Goal: Browse casually

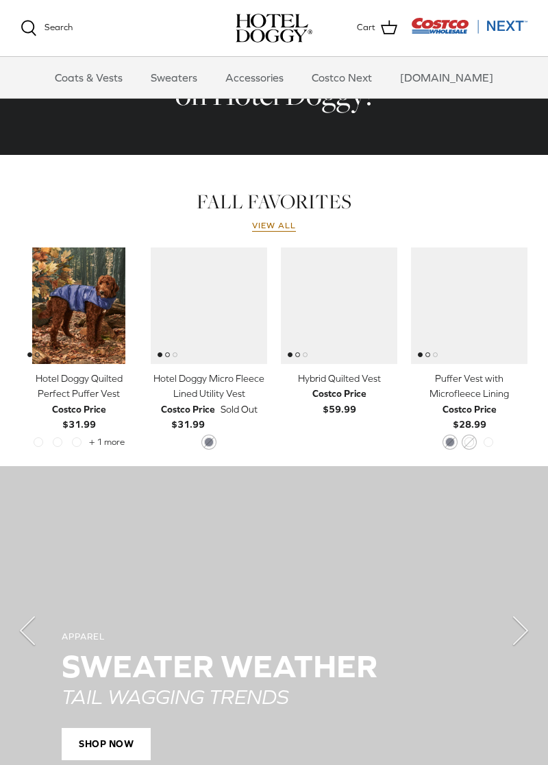
scroll to position [519, 0]
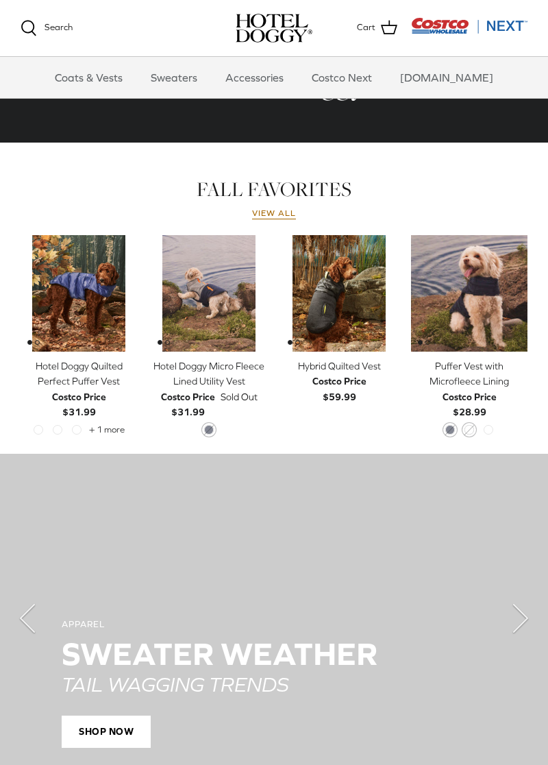
click at [273, 211] on link "View all" at bounding box center [274, 213] width 44 height 11
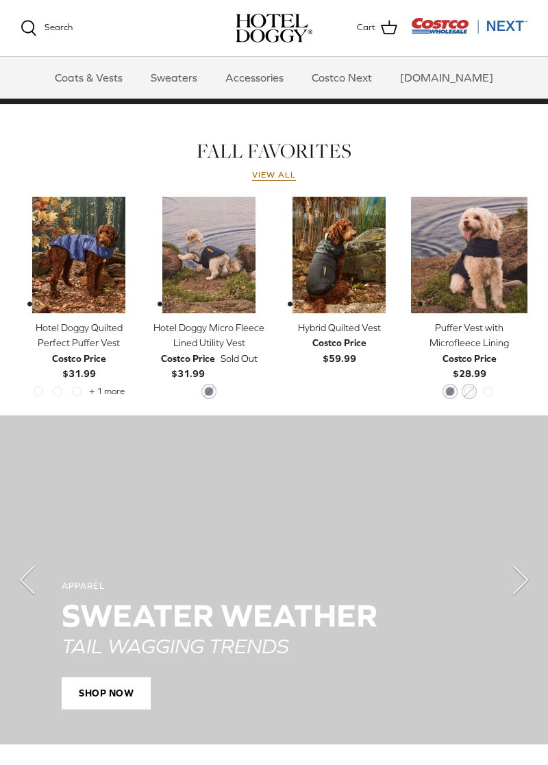
scroll to position [585, 0]
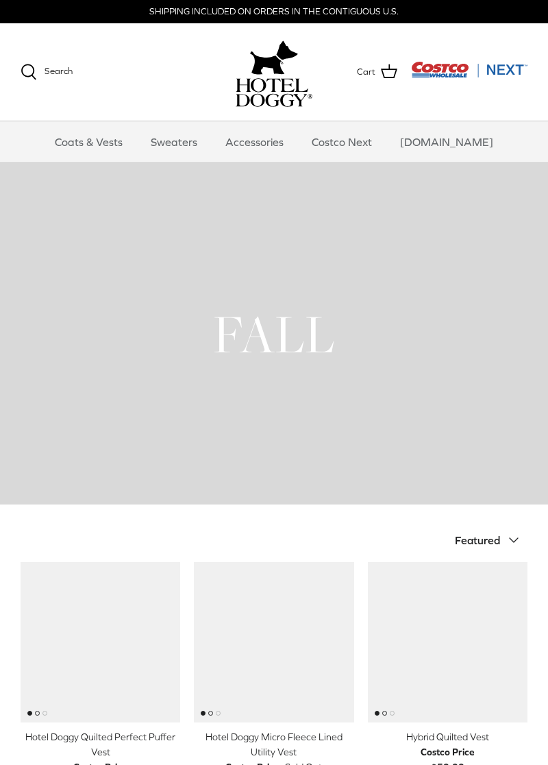
click at [188, 135] on link "Sweaters" at bounding box center [173, 141] width 71 height 41
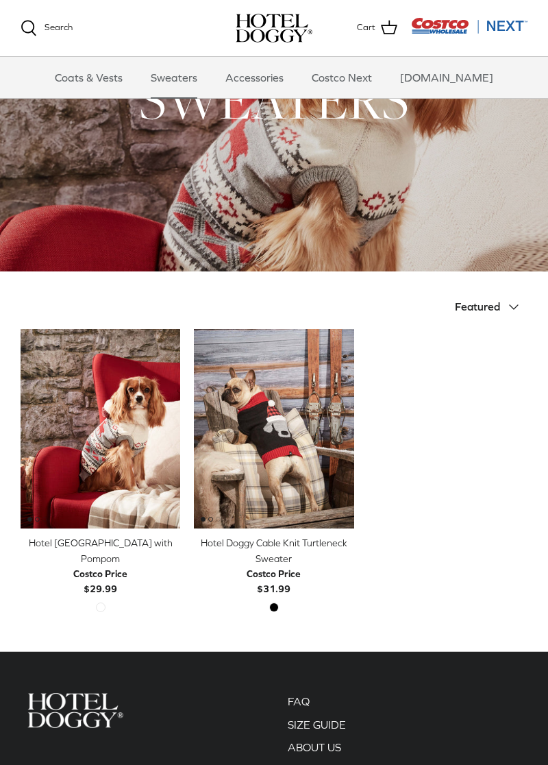
scroll to position [102, 0]
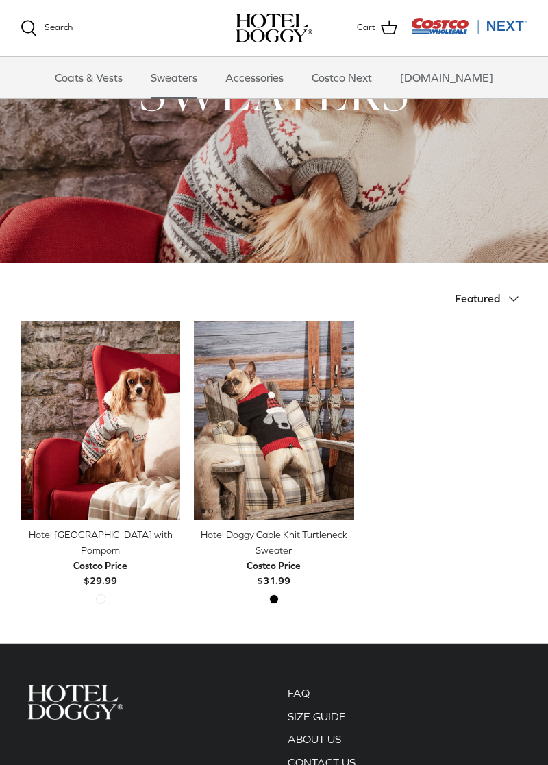
click at [265, 75] on link "Accessories" at bounding box center [254, 77] width 83 height 41
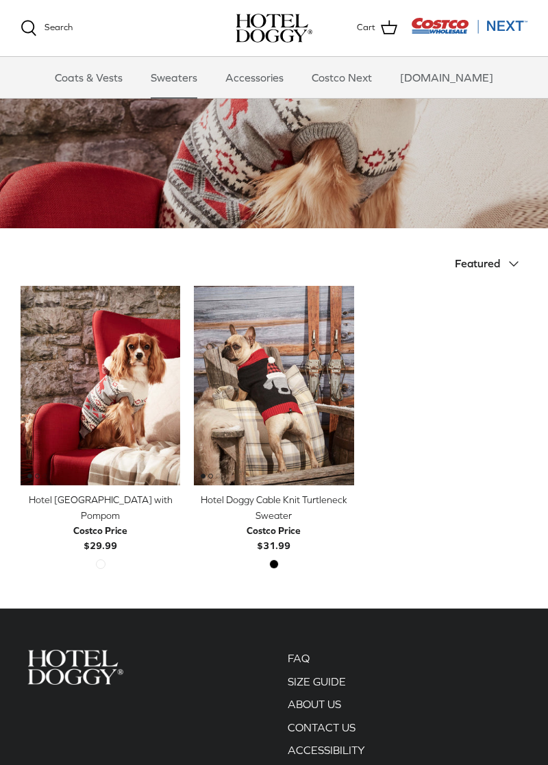
scroll to position [168, 0]
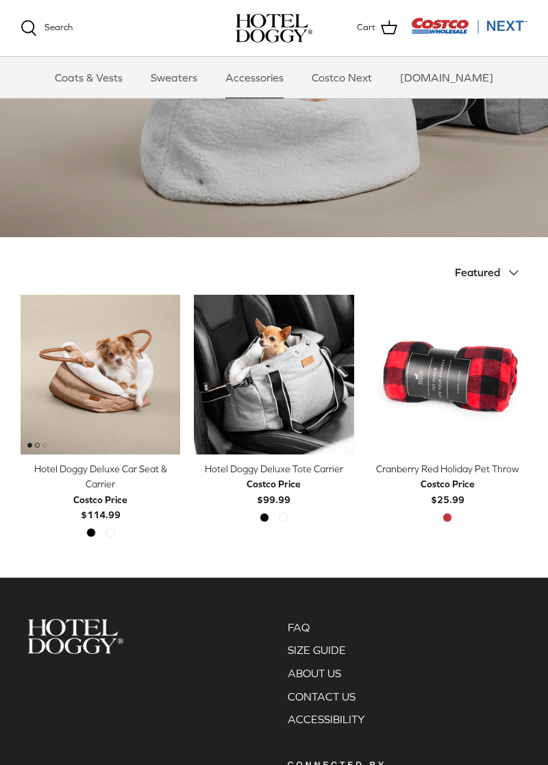
scroll to position [129, 0]
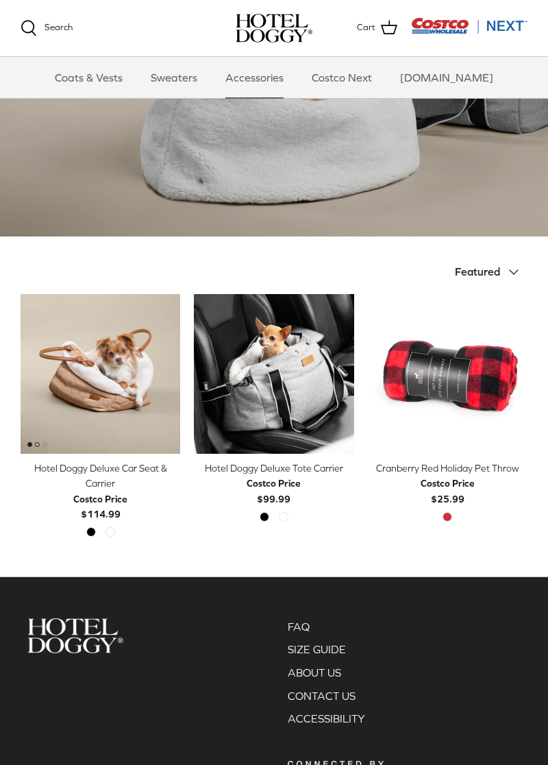
click at [102, 371] on img "Hotel Doggy Deluxe Car Seat & Carrier" at bounding box center [101, 374] width 160 height 160
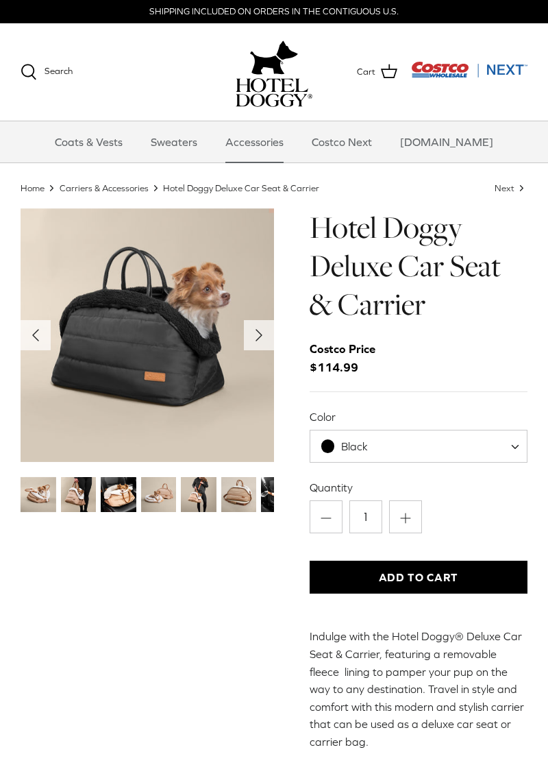
click at [77, 482] on img "Thumbnail Link" at bounding box center [79, 495] width 36 height 36
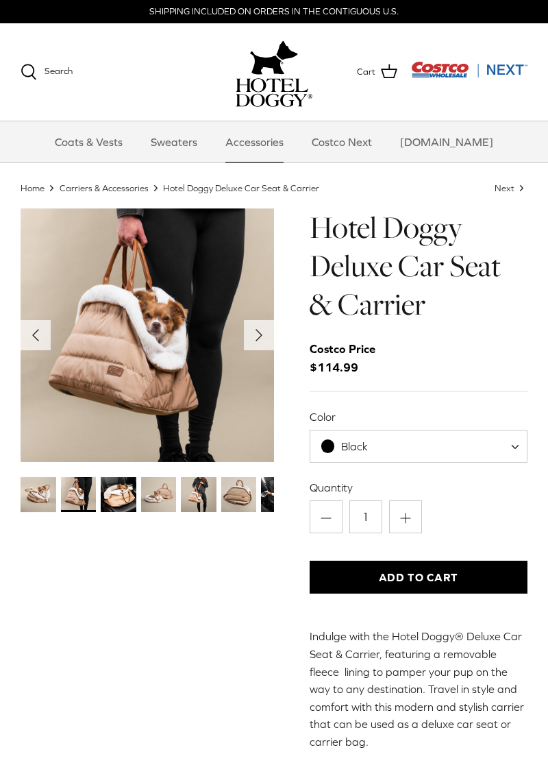
click at [121, 492] on img "Thumbnail Link" at bounding box center [119, 495] width 36 height 36
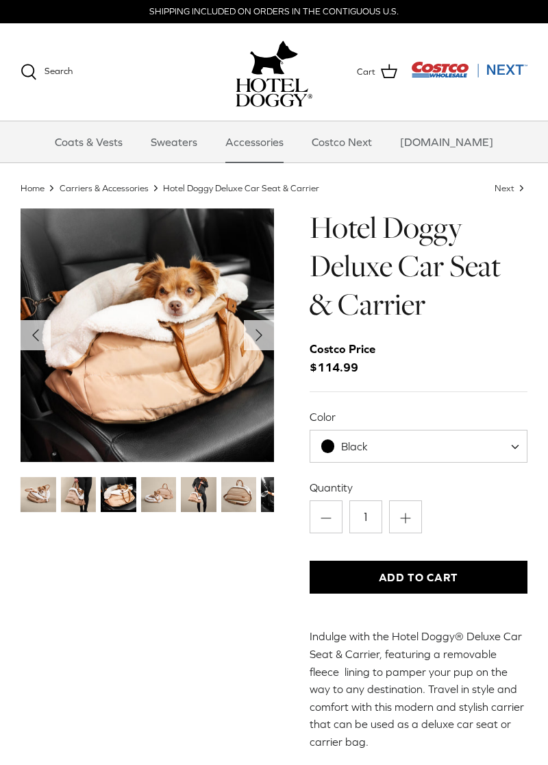
click at [161, 495] on img "Thumbnail Link" at bounding box center [159, 495] width 36 height 36
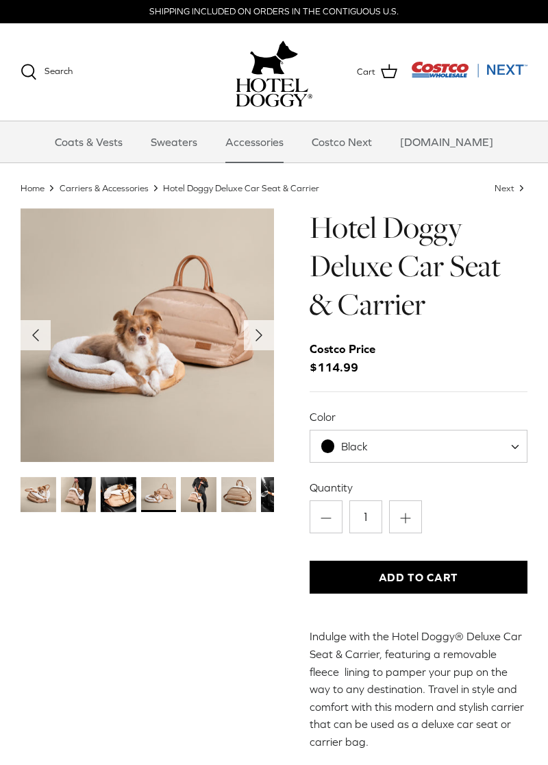
click at [195, 486] on img "Thumbnail Link" at bounding box center [199, 495] width 36 height 36
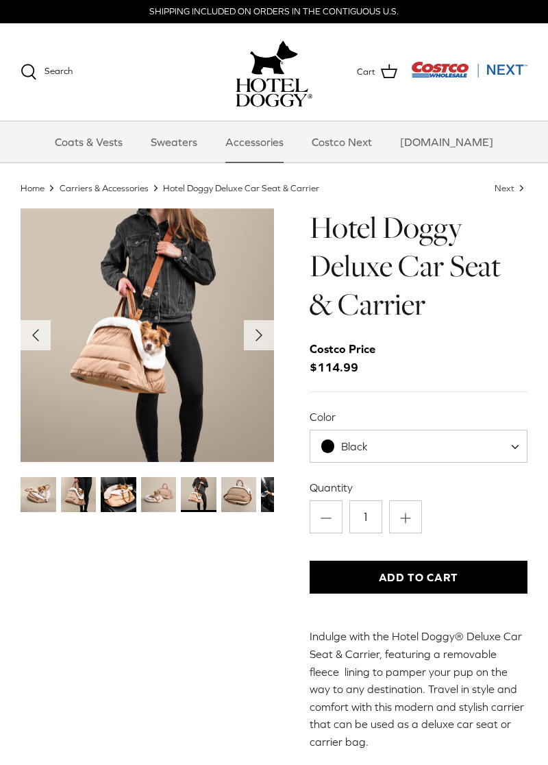
click at [233, 493] on img "Thumbnail Link" at bounding box center [239, 495] width 36 height 36
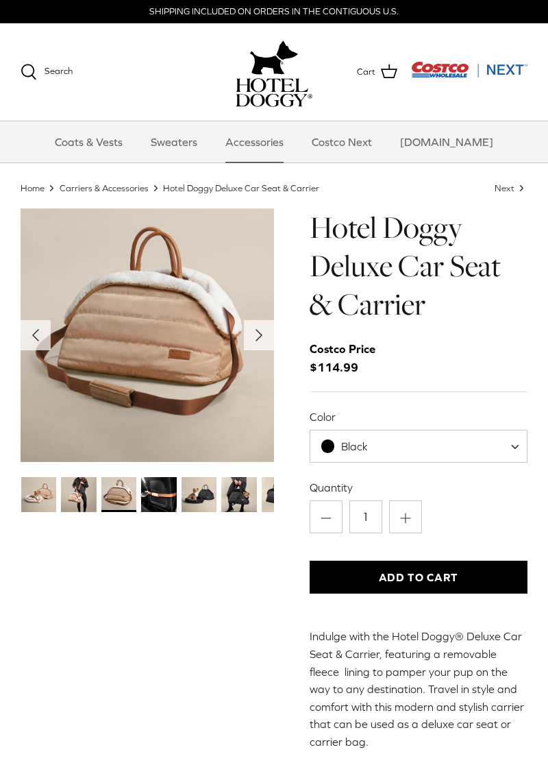
click at [154, 491] on img "Thumbnail Link" at bounding box center [159, 495] width 36 height 36
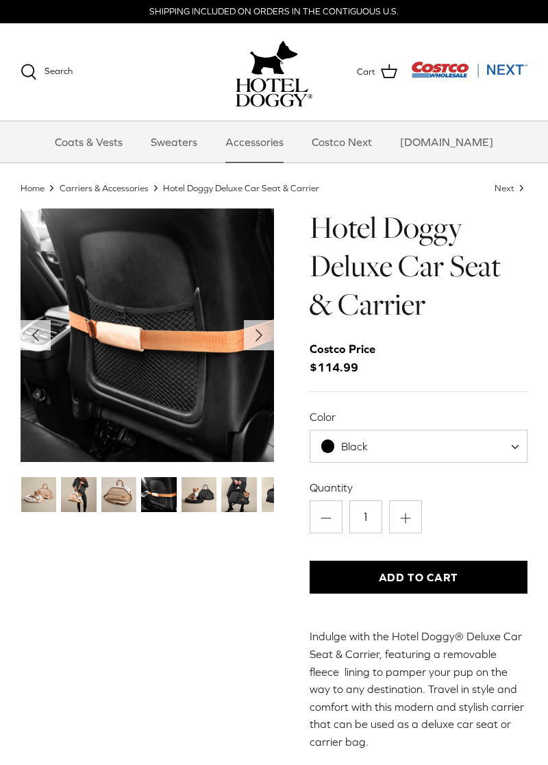
click at [197, 489] on img "Thumbnail Link" at bounding box center [200, 495] width 36 height 36
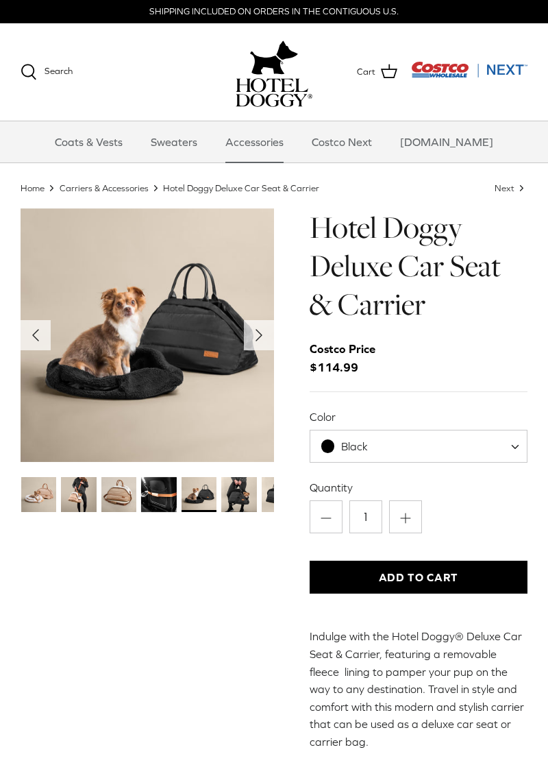
click at [195, 488] on img "Thumbnail Link" at bounding box center [200, 495] width 36 height 36
click at [230, 489] on img "Thumbnail Link" at bounding box center [239, 495] width 36 height 36
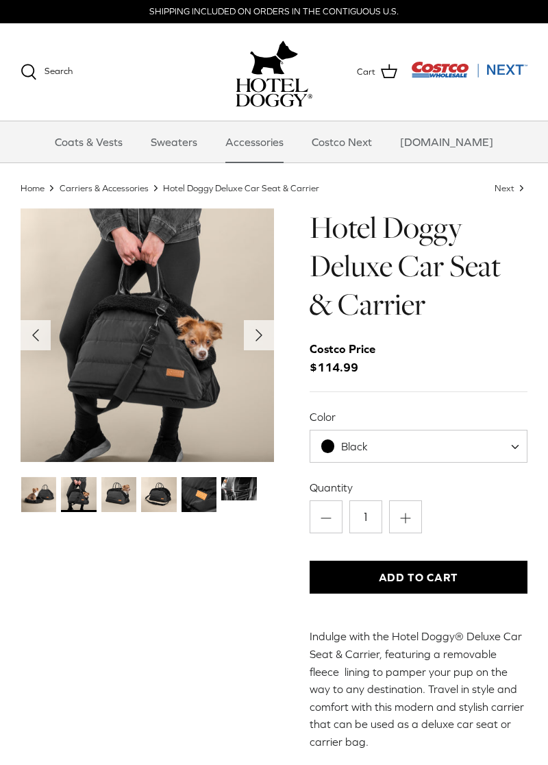
click at [155, 487] on img "Thumbnail Link" at bounding box center [159, 495] width 36 height 36
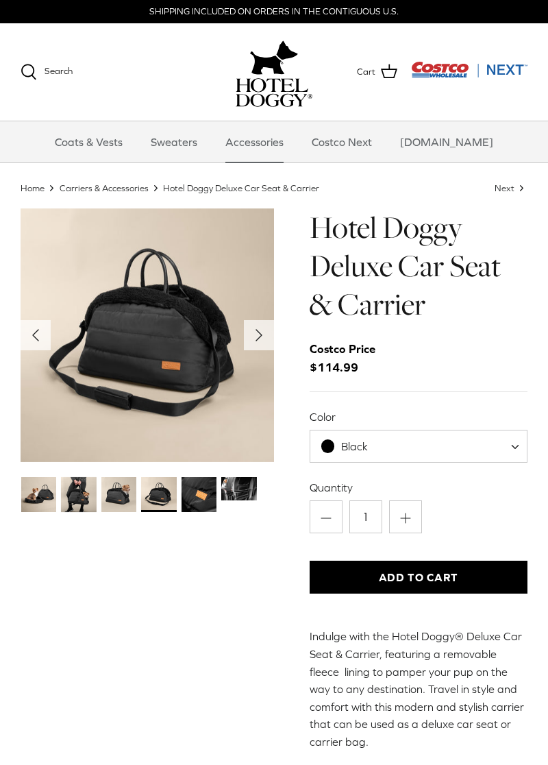
click at [203, 491] on img "Thumbnail Link" at bounding box center [200, 495] width 36 height 36
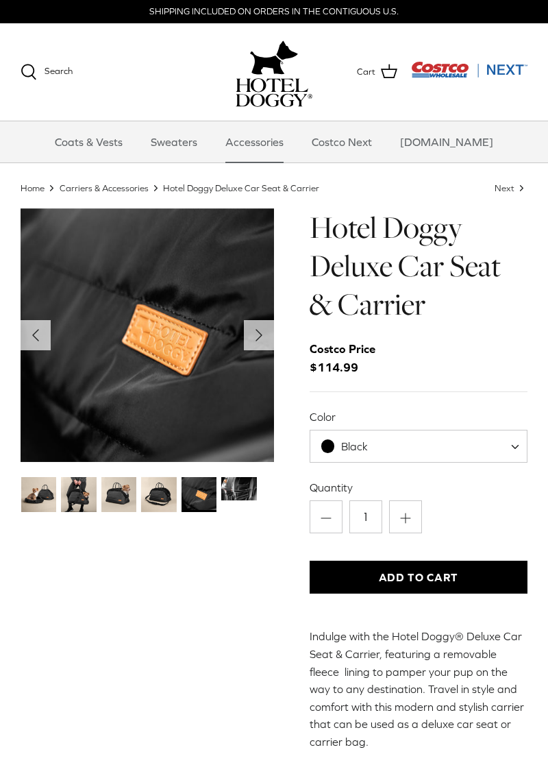
click at [233, 482] on img "Thumbnail Link" at bounding box center [239, 488] width 36 height 23
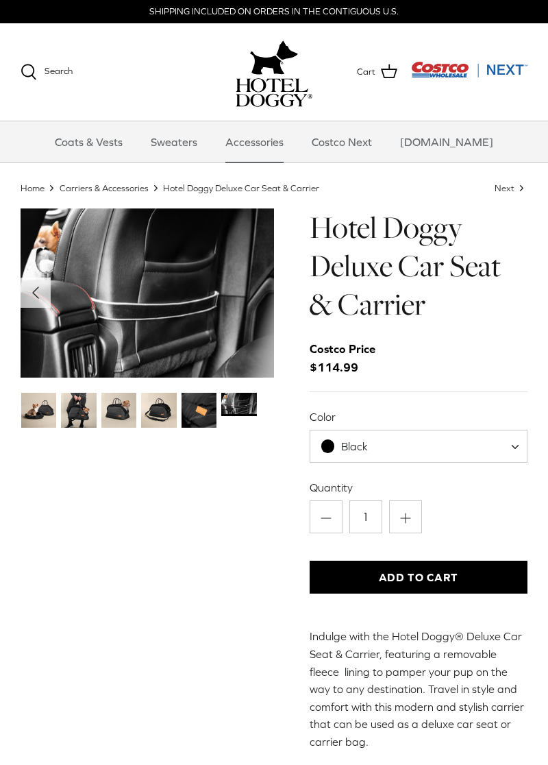
click at [264, 140] on link "Accessories" at bounding box center [254, 141] width 83 height 41
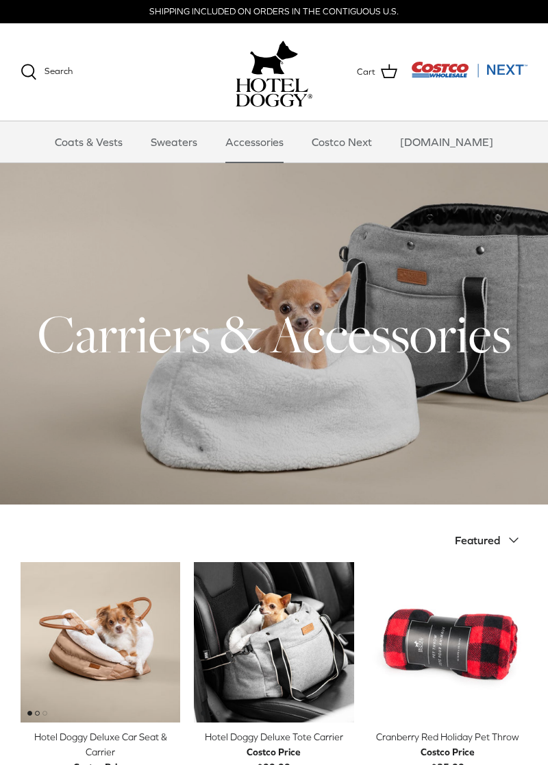
click at [448, 375] on div at bounding box center [274, 333] width 548 height 341
click at [358, 138] on link "Costco Next" at bounding box center [341, 141] width 85 height 41
